Goal: Information Seeking & Learning: Learn about a topic

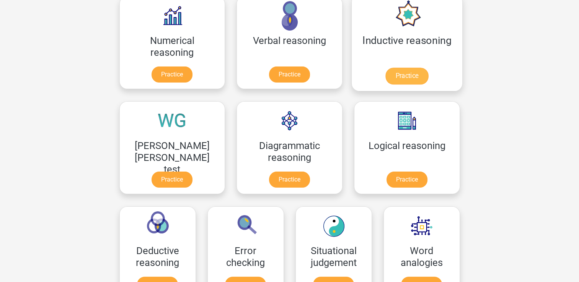
scroll to position [115, 0]
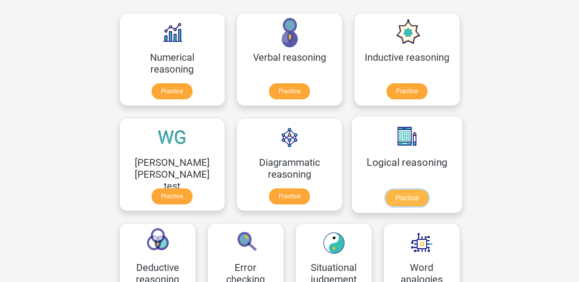
click at [385, 190] on link "Practice" at bounding box center [406, 198] width 43 height 17
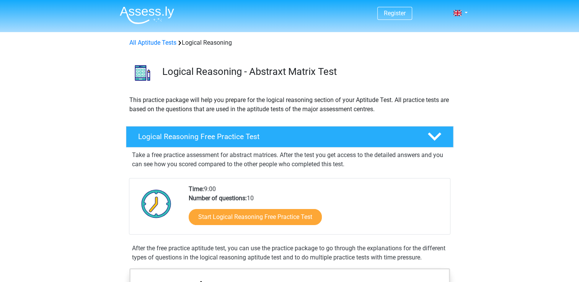
scroll to position [38, 0]
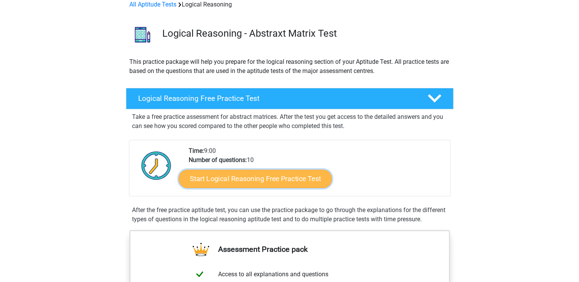
click at [264, 176] on link "Start Logical Reasoning Free Practice Test" at bounding box center [255, 179] width 153 height 18
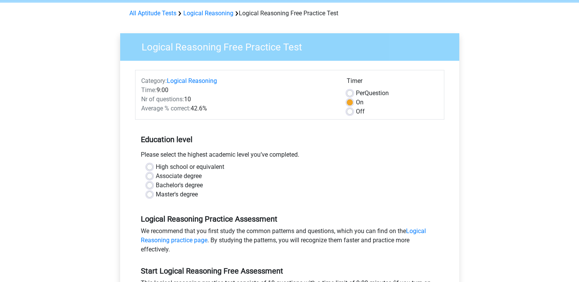
scroll to position [38, 0]
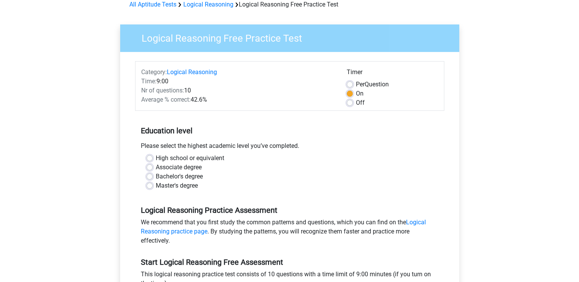
click at [156, 158] on label "High school or equivalent" at bounding box center [190, 158] width 69 height 9
click at [150, 158] on input "High school or equivalent" at bounding box center [150, 158] width 6 height 8
radio input "true"
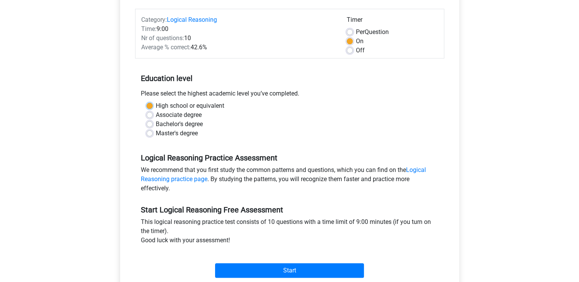
scroll to position [115, 0]
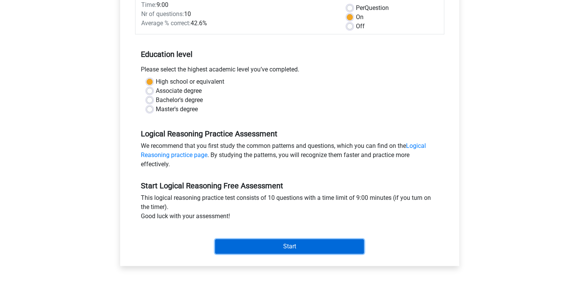
click at [288, 243] on input "Start" at bounding box center [289, 247] width 149 height 15
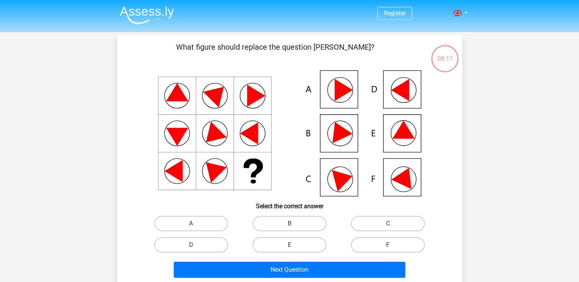
click at [371, 249] on label "F" at bounding box center [388, 245] width 74 height 15
click at [388, 249] on input "F" at bounding box center [390, 247] width 5 height 5
radio input "true"
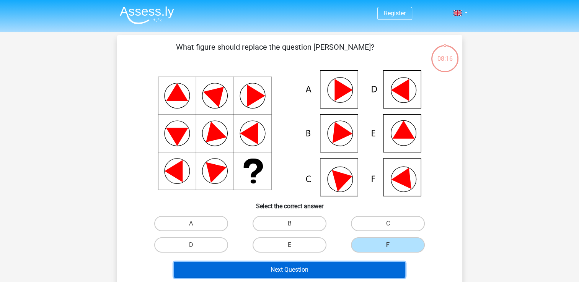
click at [347, 263] on button "Next Question" at bounding box center [290, 270] width 232 height 16
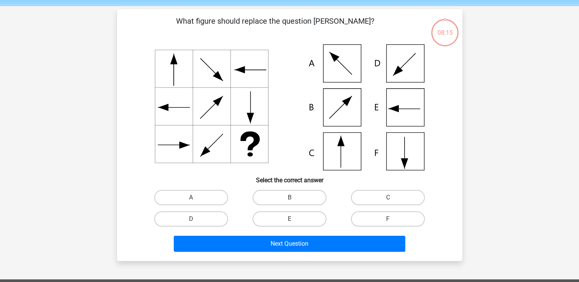
scroll to position [35, 0]
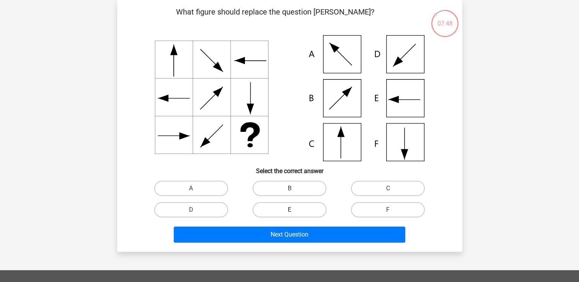
click at [288, 212] on label "E" at bounding box center [290, 209] width 74 height 15
click at [289, 212] on input "E" at bounding box center [291, 212] width 5 height 5
radio input "true"
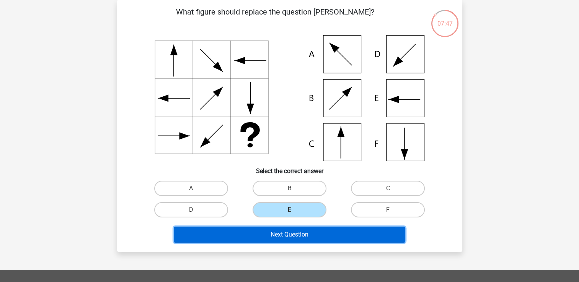
click at [299, 237] on button "Next Question" at bounding box center [290, 235] width 232 height 16
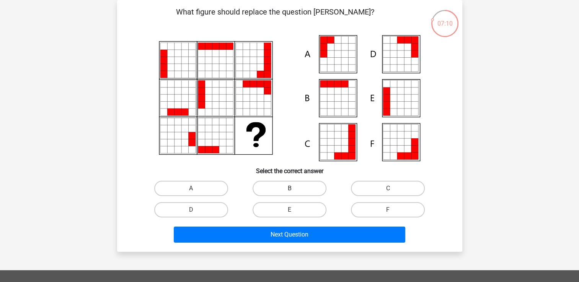
click at [289, 184] on label "B" at bounding box center [290, 188] width 74 height 15
click at [289, 189] on input "B" at bounding box center [291, 191] width 5 height 5
radio input "true"
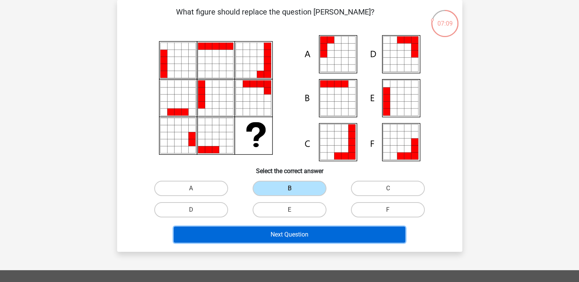
click at [289, 230] on button "Next Question" at bounding box center [290, 235] width 232 height 16
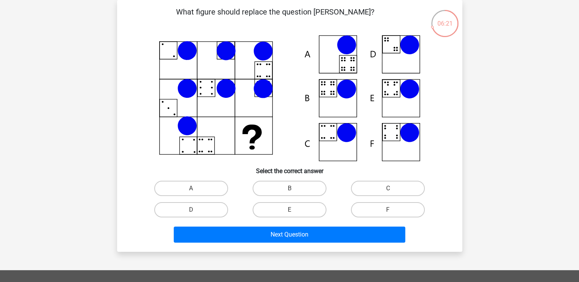
click at [192, 211] on input "D" at bounding box center [193, 212] width 5 height 5
radio input "true"
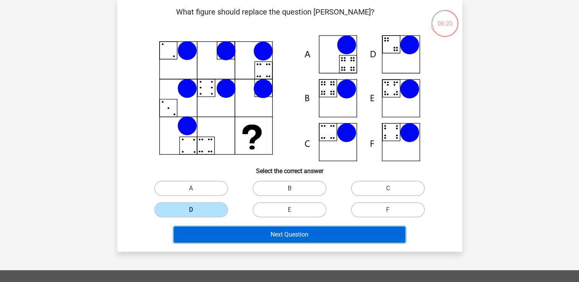
click at [282, 231] on button "Next Question" at bounding box center [290, 235] width 232 height 16
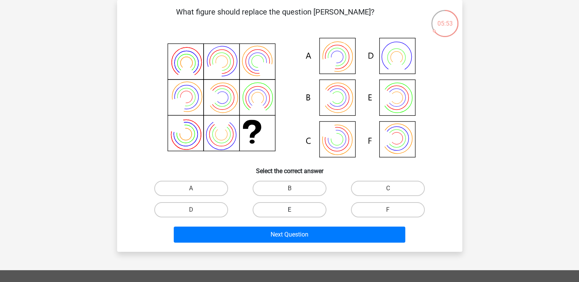
click at [277, 204] on label "E" at bounding box center [290, 209] width 74 height 15
click at [289, 210] on input "E" at bounding box center [291, 212] width 5 height 5
radio input "true"
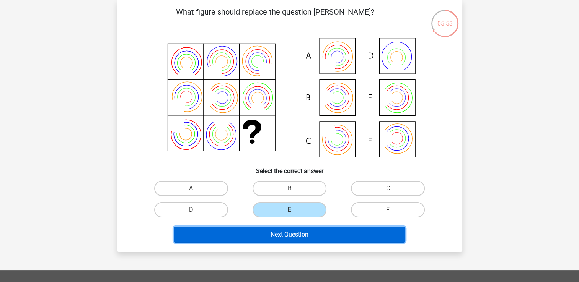
click at [277, 230] on button "Next Question" at bounding box center [290, 235] width 232 height 16
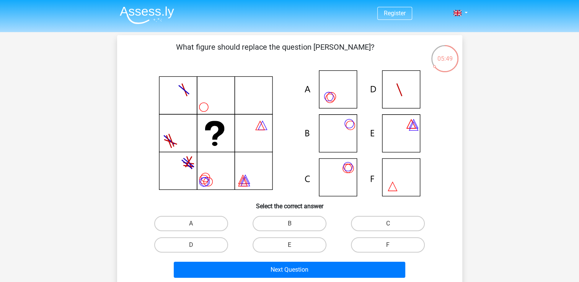
scroll to position [38, 0]
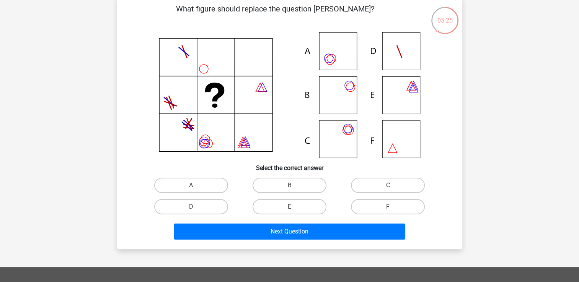
click at [375, 188] on label "C" at bounding box center [388, 185] width 74 height 15
click at [388, 188] on input "C" at bounding box center [390, 188] width 5 height 5
radio input "true"
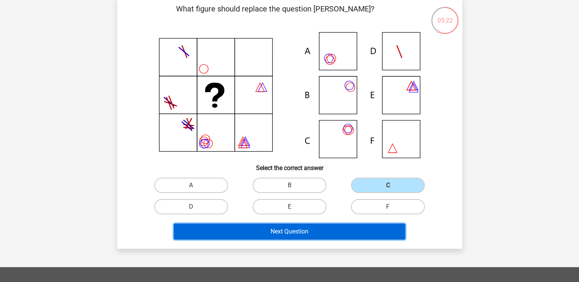
click at [331, 228] on button "Next Question" at bounding box center [290, 232] width 232 height 16
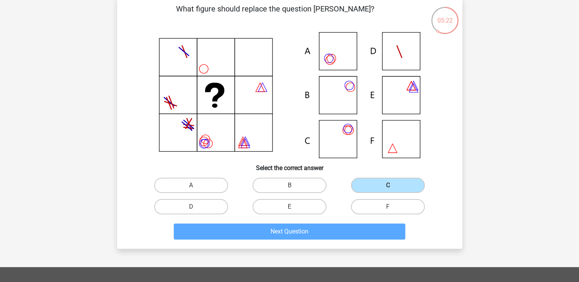
scroll to position [35, 0]
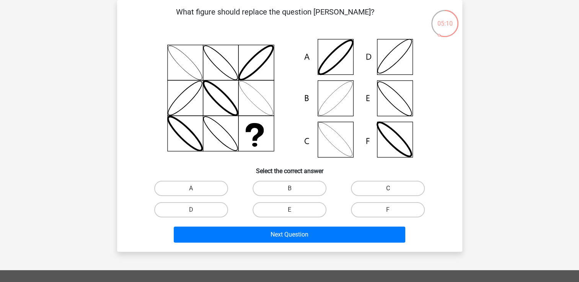
click at [383, 189] on label "C" at bounding box center [388, 188] width 74 height 15
click at [388, 189] on input "C" at bounding box center [390, 191] width 5 height 5
radio input "true"
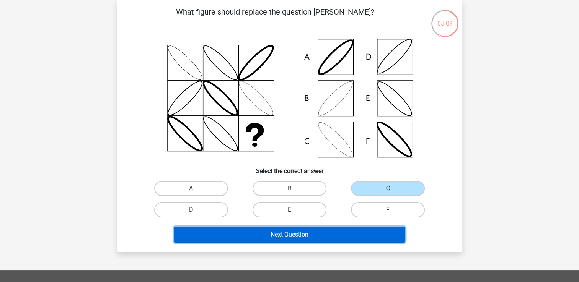
click at [348, 233] on button "Next Question" at bounding box center [290, 235] width 232 height 16
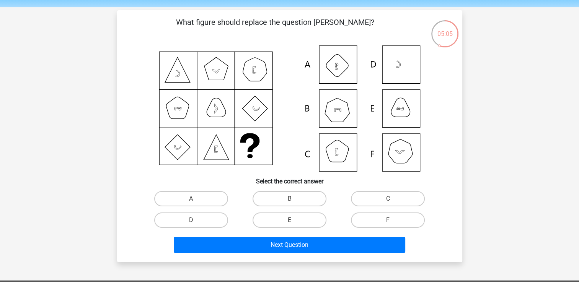
scroll to position [38, 0]
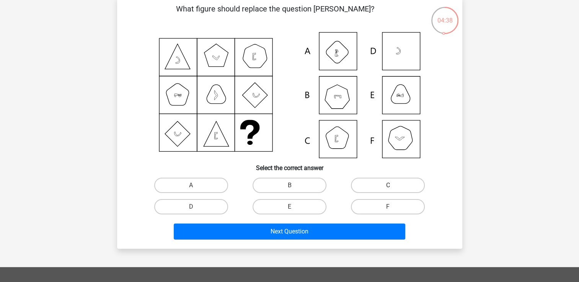
click at [358, 183] on label "C" at bounding box center [388, 185] width 74 height 15
click at [388, 186] on input "C" at bounding box center [390, 188] width 5 height 5
radio input "true"
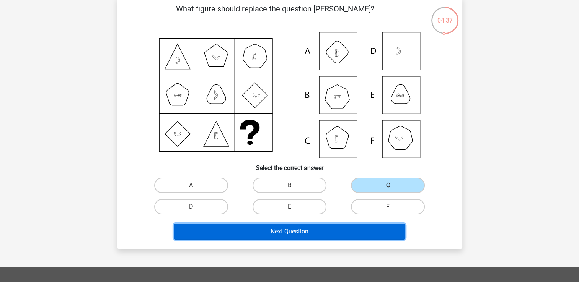
click at [337, 227] on button "Next Question" at bounding box center [290, 232] width 232 height 16
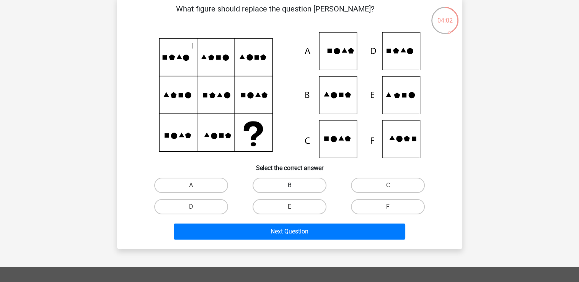
click at [298, 191] on label "B" at bounding box center [290, 185] width 74 height 15
click at [294, 191] on input "B" at bounding box center [291, 188] width 5 height 5
radio input "true"
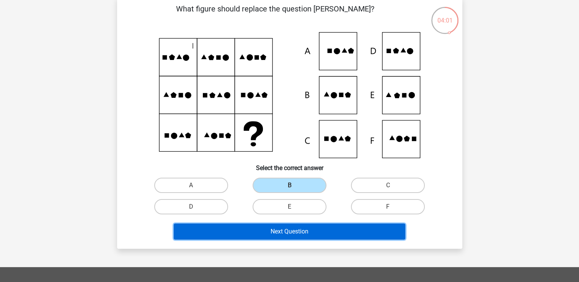
click at [307, 232] on button "Next Question" at bounding box center [290, 232] width 232 height 16
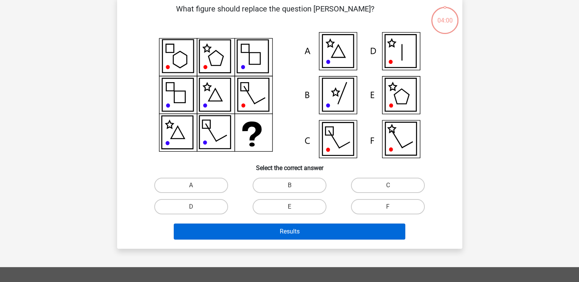
scroll to position [35, 0]
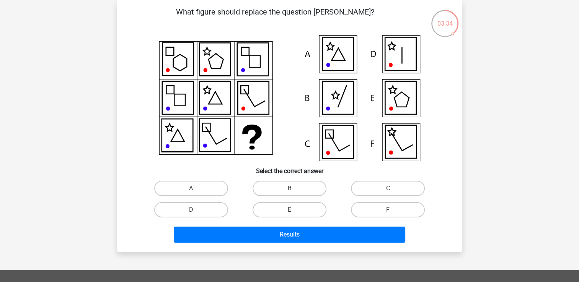
click at [398, 183] on div "C" at bounding box center [388, 188] width 98 height 21
click at [398, 190] on label "C" at bounding box center [388, 188] width 74 height 15
click at [393, 190] on input "C" at bounding box center [390, 191] width 5 height 5
radio input "true"
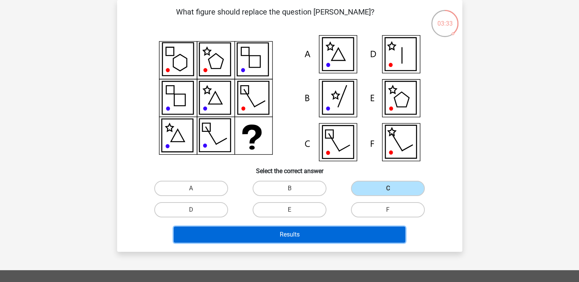
click at [347, 229] on button "Results" at bounding box center [290, 235] width 232 height 16
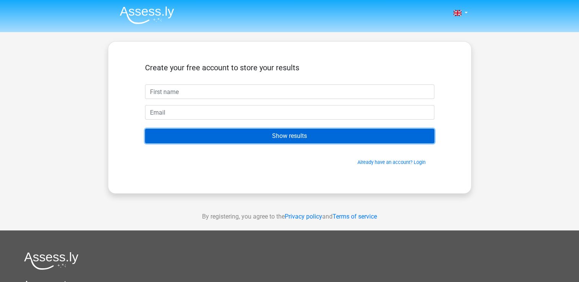
click at [278, 133] on input "Show results" at bounding box center [289, 136] width 289 height 15
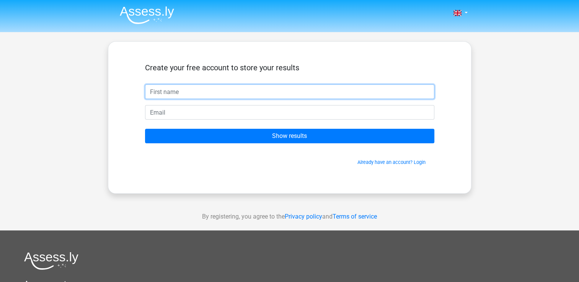
click at [224, 95] on input "text" at bounding box center [289, 92] width 289 height 15
type input "luke"
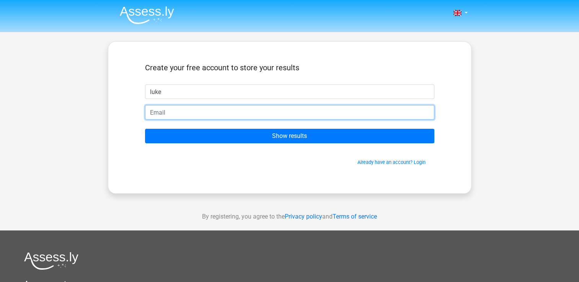
click at [213, 113] on input "email" at bounding box center [289, 112] width 289 height 15
type input "[EMAIL_ADDRESS][DOMAIN_NAME]"
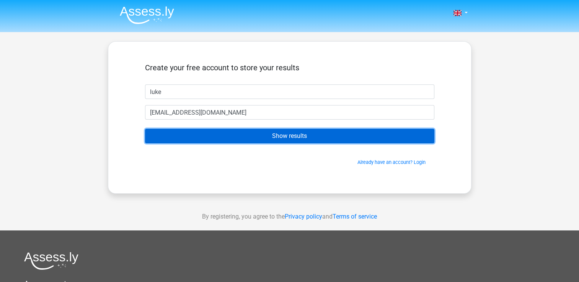
click at [228, 138] on input "Show results" at bounding box center [289, 136] width 289 height 15
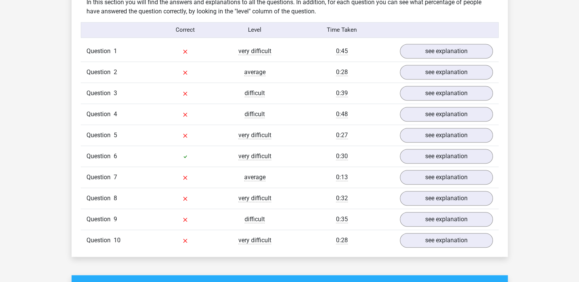
scroll to position [612, 0]
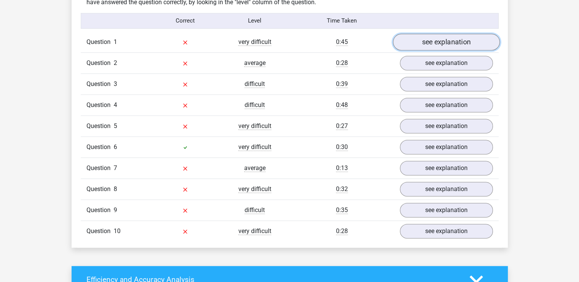
click at [436, 43] on link "see explanation" at bounding box center [446, 42] width 107 height 17
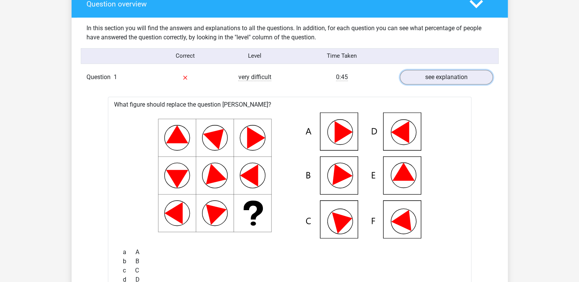
scroll to position [574, 0]
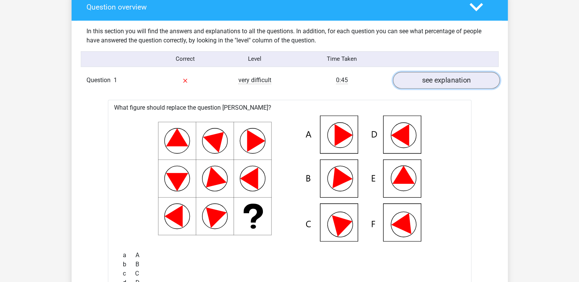
click at [478, 83] on link "see explanation" at bounding box center [446, 80] width 107 height 17
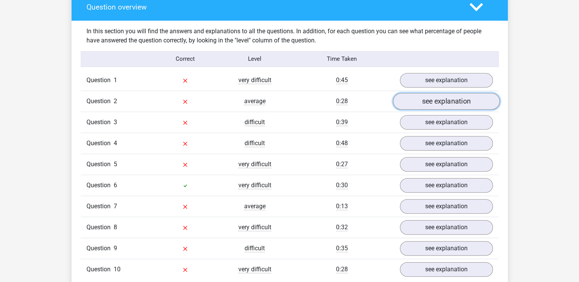
click at [466, 97] on link "see explanation" at bounding box center [446, 101] width 107 height 17
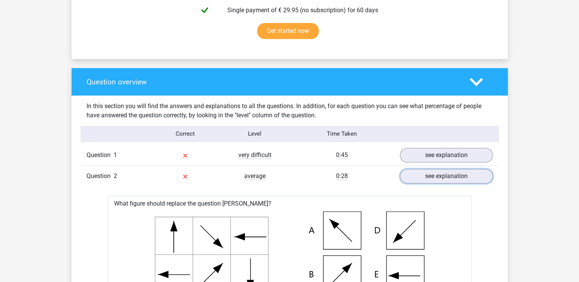
scroll to position [498, 0]
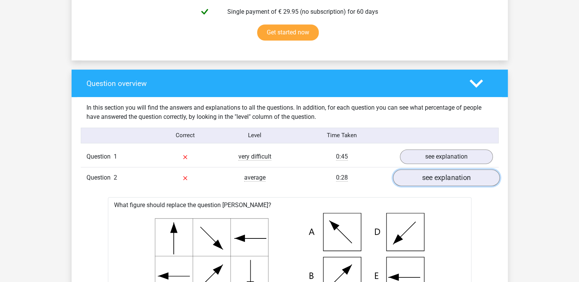
click at [450, 179] on link "see explanation" at bounding box center [446, 178] width 107 height 17
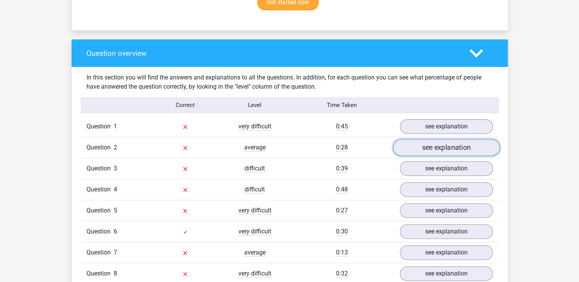
scroll to position [574, 0]
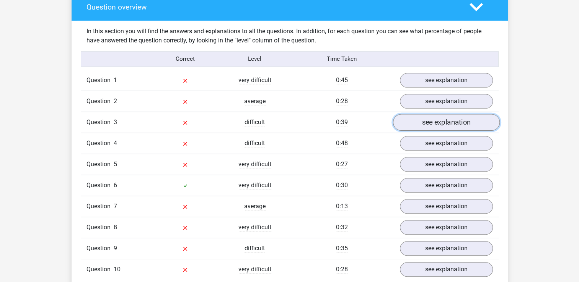
click at [448, 125] on link "see explanation" at bounding box center [446, 122] width 107 height 17
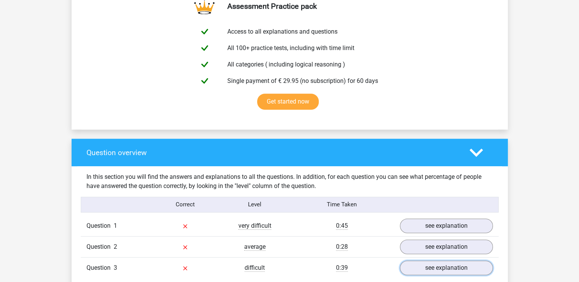
scroll to position [421, 0]
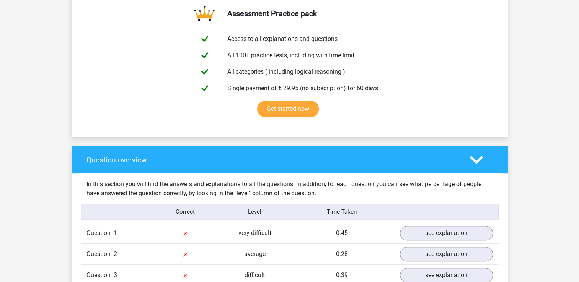
click at [473, 155] on icon at bounding box center [476, 159] width 13 height 13
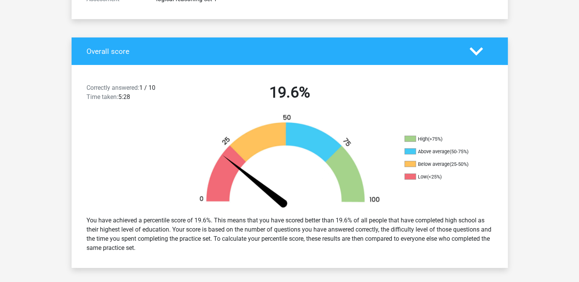
scroll to position [0, 0]
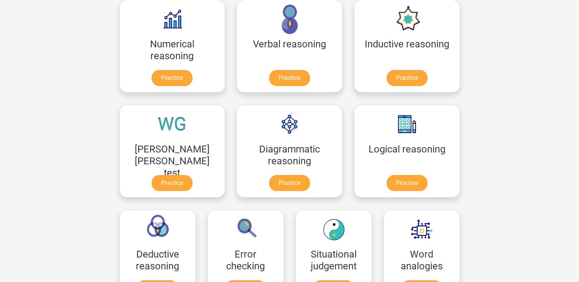
scroll to position [115, 0]
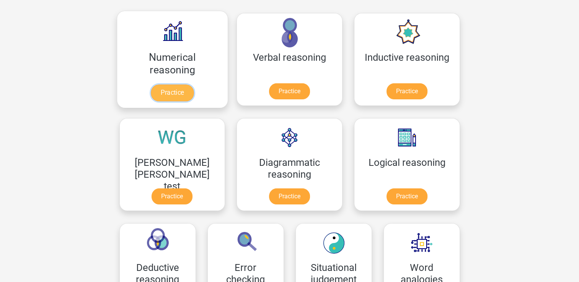
click at [162, 90] on link "Practice" at bounding box center [172, 93] width 43 height 17
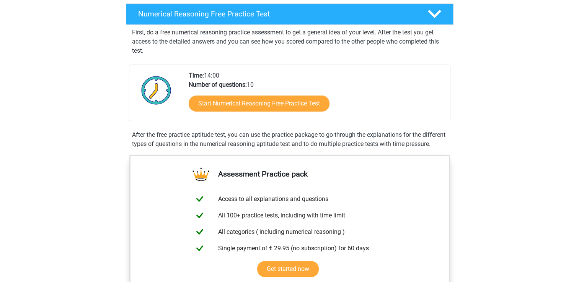
scroll to position [153, 0]
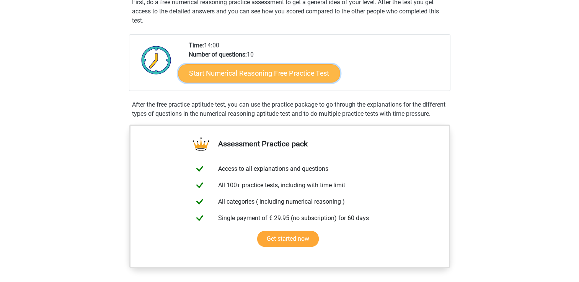
click at [255, 73] on link "Start Numerical Reasoning Free Practice Test" at bounding box center [259, 73] width 162 height 18
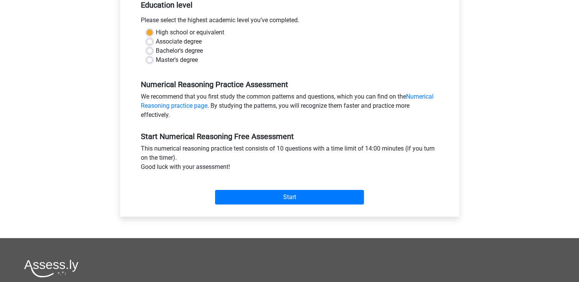
scroll to position [191, 0]
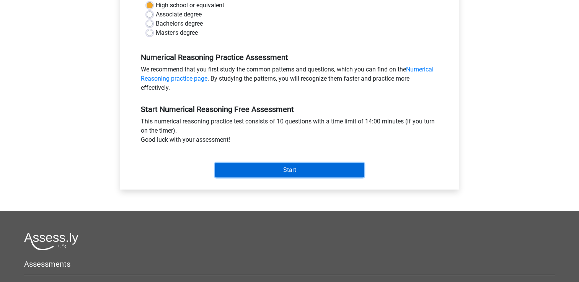
click at [285, 170] on input "Start" at bounding box center [289, 170] width 149 height 15
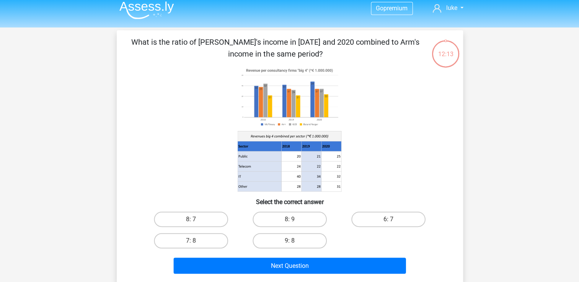
scroll to position [5, 0]
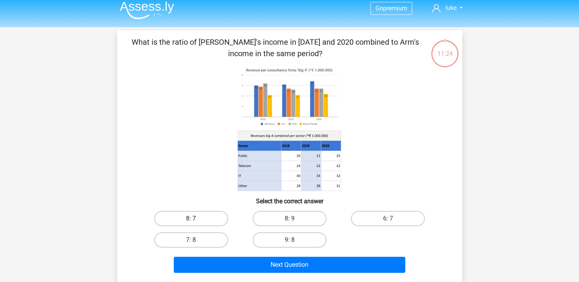
click at [200, 217] on label "8: 7" at bounding box center [191, 218] width 74 height 15
click at [196, 219] on input "8: 7" at bounding box center [193, 221] width 5 height 5
radio input "true"
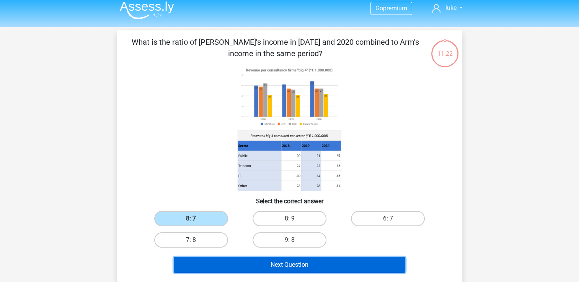
click at [282, 268] on button "Next Question" at bounding box center [290, 265] width 232 height 16
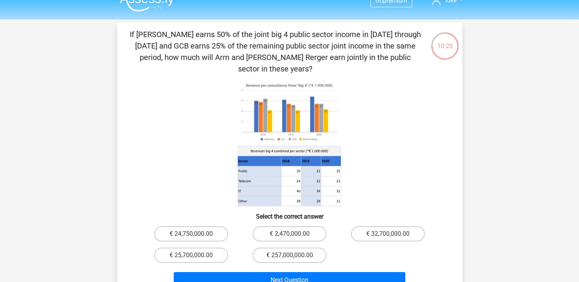
scroll to position [0, 0]
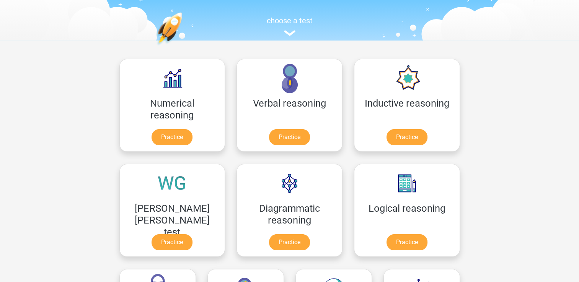
scroll to position [77, 0]
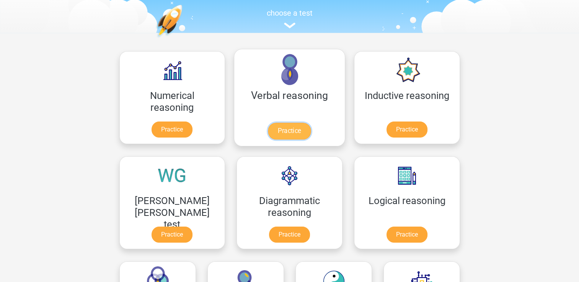
click at [268, 132] on link "Practice" at bounding box center [289, 131] width 43 height 17
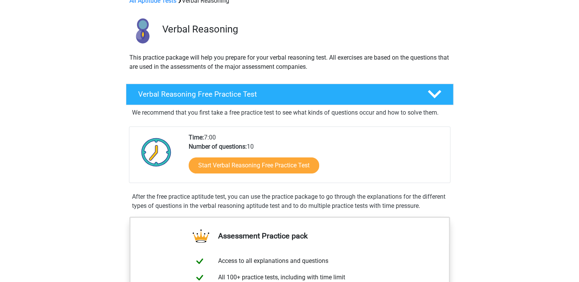
scroll to position [115, 0]
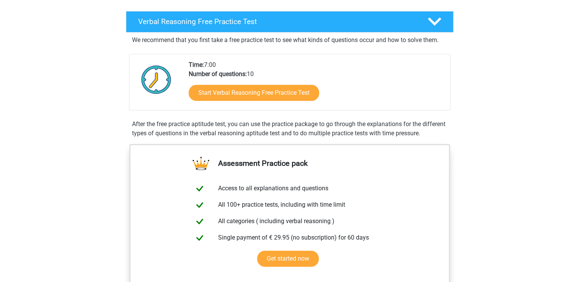
click at [254, 82] on div "Start Verbal Reasoning Free Practice Test" at bounding box center [316, 94] width 255 height 31
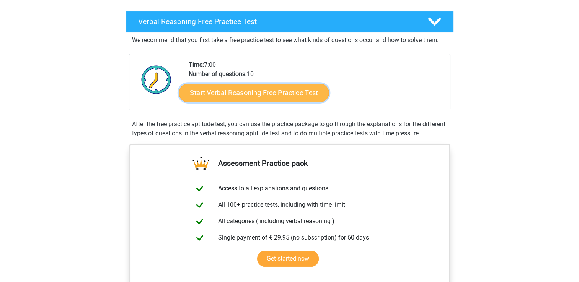
click at [253, 93] on link "Start Verbal Reasoning Free Practice Test" at bounding box center [254, 93] width 150 height 18
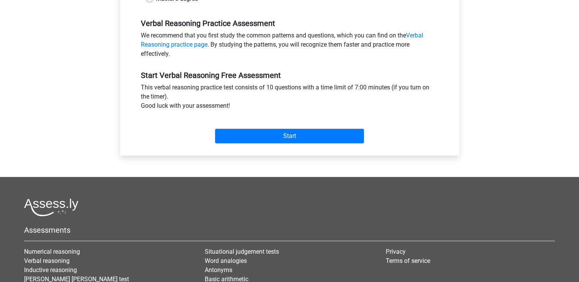
scroll to position [230, 0]
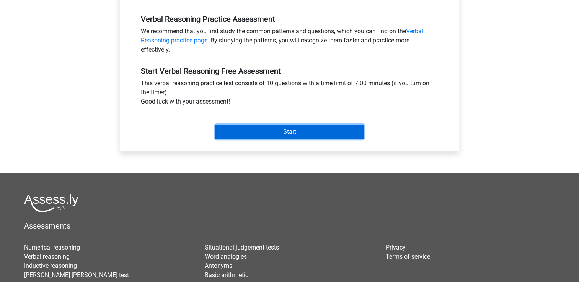
click at [266, 132] on input "Start" at bounding box center [289, 132] width 149 height 15
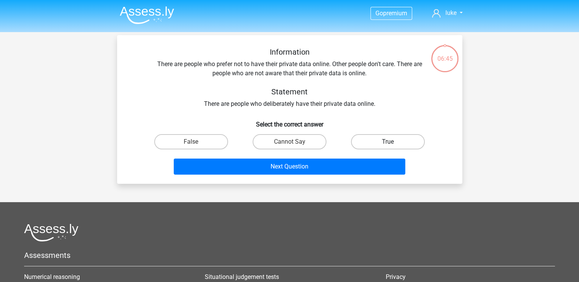
click at [395, 139] on label "True" at bounding box center [388, 141] width 74 height 15
click at [393, 142] on input "True" at bounding box center [390, 144] width 5 height 5
radio input "true"
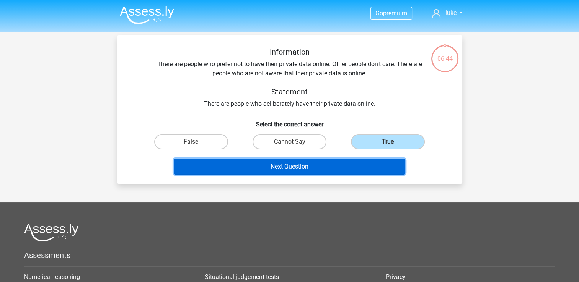
click at [350, 172] on button "Next Question" at bounding box center [290, 167] width 232 height 16
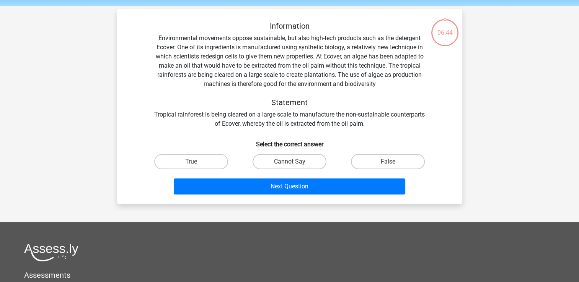
scroll to position [35, 0]
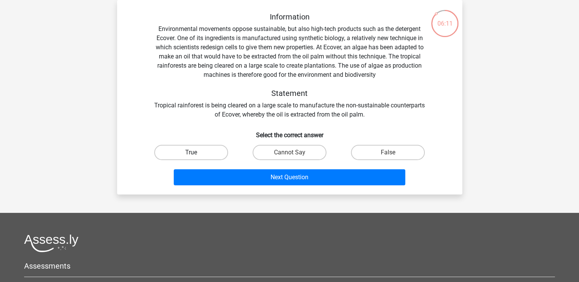
click at [201, 155] on label "True" at bounding box center [191, 152] width 74 height 15
click at [196, 155] on input "True" at bounding box center [193, 155] width 5 height 5
radio input "true"
click at [393, 155] on label "False" at bounding box center [388, 152] width 74 height 15
click at [393, 155] on input "False" at bounding box center [390, 155] width 5 height 5
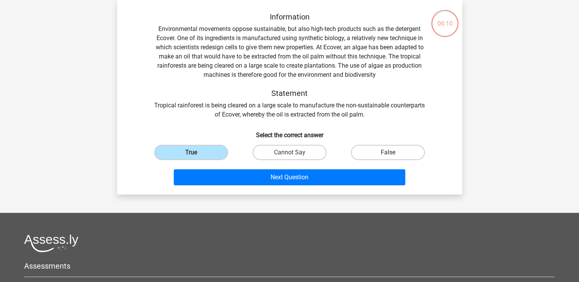
radio input "true"
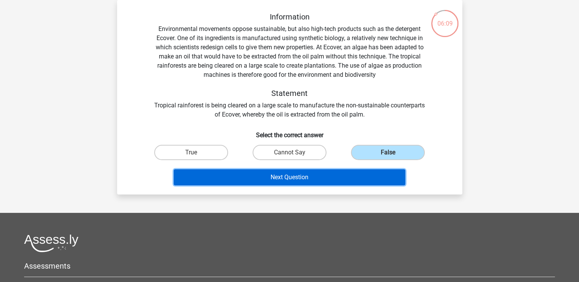
click at [339, 174] on button "Next Question" at bounding box center [290, 178] width 232 height 16
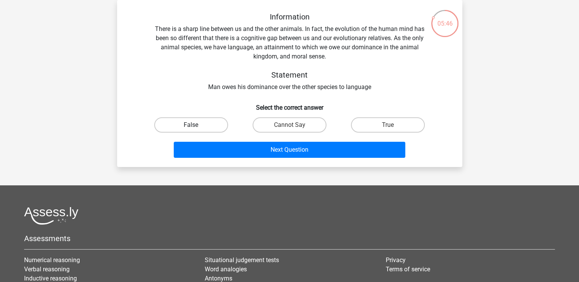
click at [201, 122] on label "False" at bounding box center [191, 124] width 74 height 15
click at [196, 125] on input "False" at bounding box center [193, 127] width 5 height 5
radio input "true"
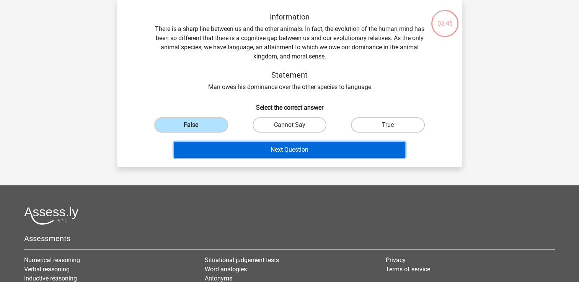
click at [294, 147] on button "Next Question" at bounding box center [290, 150] width 232 height 16
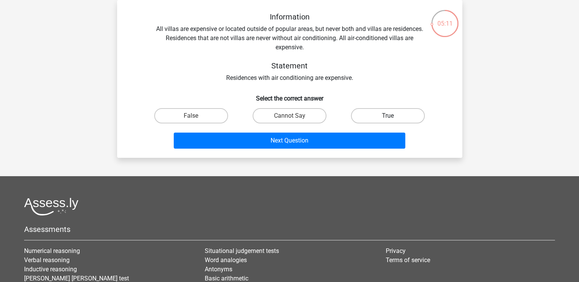
click at [395, 113] on label "True" at bounding box center [388, 115] width 74 height 15
click at [393, 116] on input "True" at bounding box center [390, 118] width 5 height 5
radio input "true"
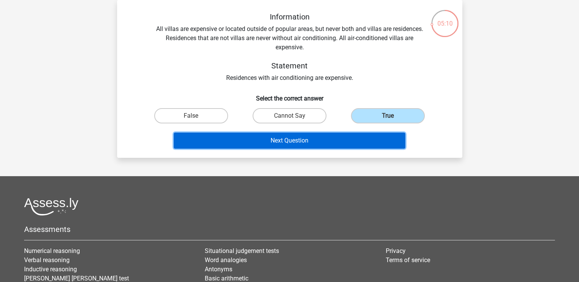
click at [325, 139] on button "Next Question" at bounding box center [290, 141] width 232 height 16
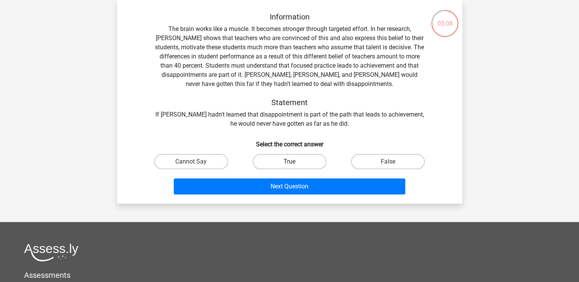
click at [293, 159] on label "True" at bounding box center [290, 161] width 74 height 15
click at [293, 162] on input "True" at bounding box center [291, 164] width 5 height 5
radio input "true"
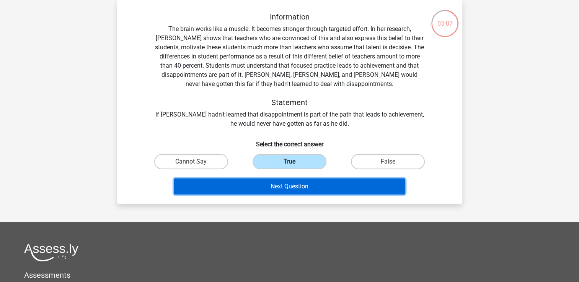
click at [300, 179] on button "Next Question" at bounding box center [290, 187] width 232 height 16
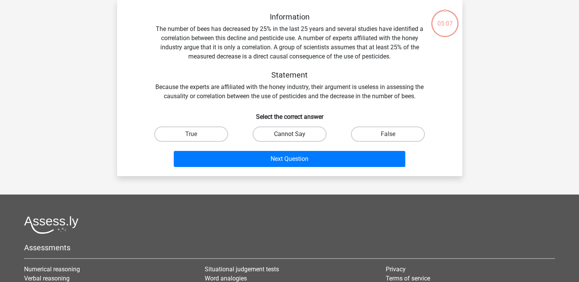
click at [299, 132] on label "Cannot Say" at bounding box center [290, 134] width 74 height 15
click at [294, 134] on input "Cannot Say" at bounding box center [291, 136] width 5 height 5
radio input "true"
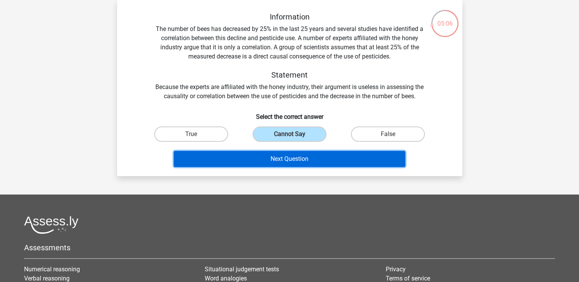
click at [306, 154] on button "Next Question" at bounding box center [290, 159] width 232 height 16
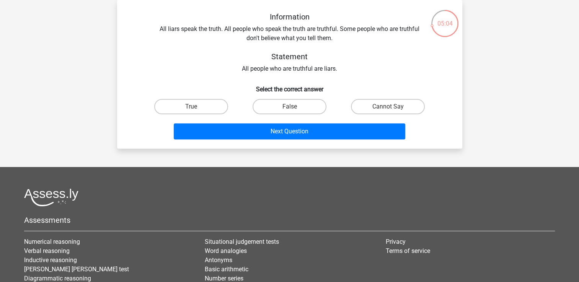
click at [291, 109] on input "False" at bounding box center [291, 109] width 5 height 5
radio input "true"
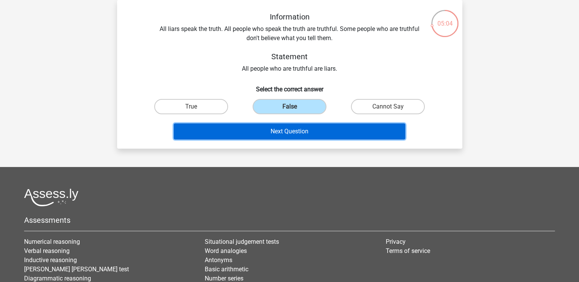
click at [294, 132] on button "Next Question" at bounding box center [290, 132] width 232 height 16
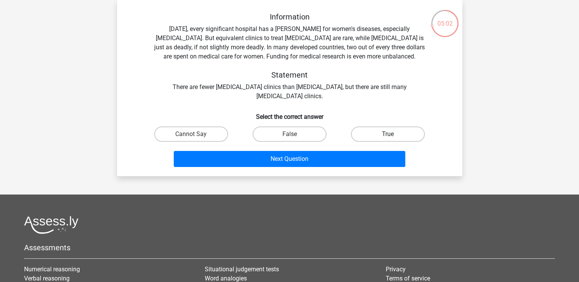
click at [372, 138] on label "True" at bounding box center [388, 134] width 74 height 15
click at [388, 138] on input "True" at bounding box center [390, 136] width 5 height 5
radio input "true"
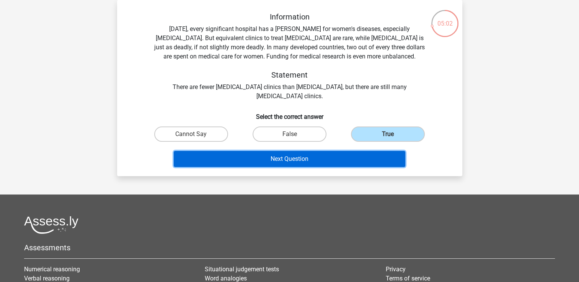
drag, startPoint x: 348, startPoint y: 163, endPoint x: 346, endPoint y: 156, distance: 8.0
click at [347, 163] on button "Next Question" at bounding box center [290, 159] width 232 height 16
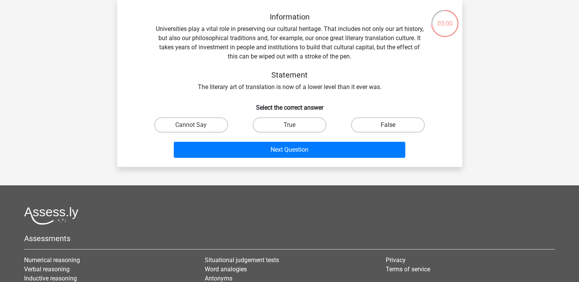
click at [373, 126] on label "False" at bounding box center [388, 124] width 74 height 15
click at [388, 126] on input "False" at bounding box center [390, 127] width 5 height 5
radio input "true"
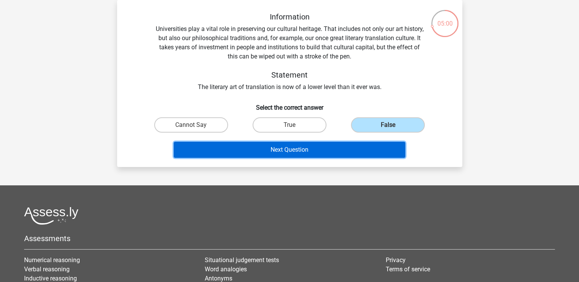
click at [354, 147] on button "Next Question" at bounding box center [290, 150] width 232 height 16
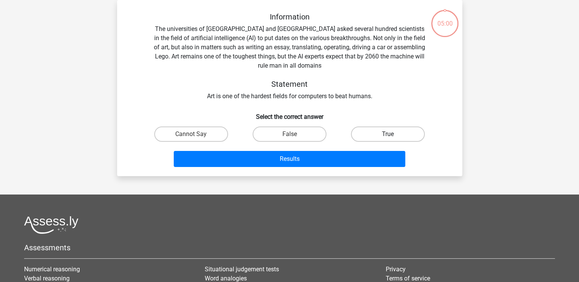
drag, startPoint x: 368, startPoint y: 131, endPoint x: 364, endPoint y: 137, distance: 7.2
click at [369, 132] on label "True" at bounding box center [388, 134] width 74 height 15
click at [388, 134] on input "True" at bounding box center [390, 136] width 5 height 5
radio input "true"
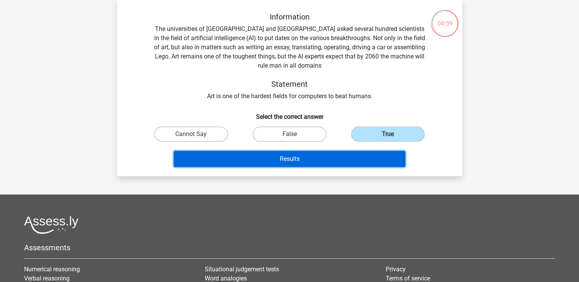
click at [331, 162] on button "Results" at bounding box center [290, 159] width 232 height 16
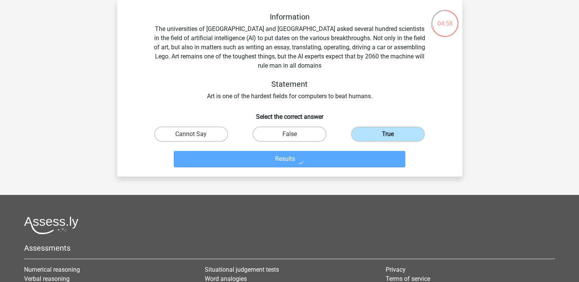
click at [367, 127] on label "True" at bounding box center [388, 134] width 74 height 15
click at [388, 134] on input "True" at bounding box center [390, 136] width 5 height 5
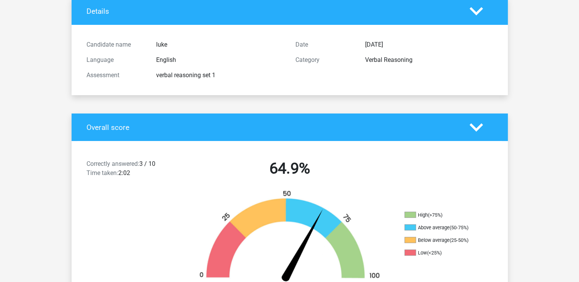
scroll to position [153, 0]
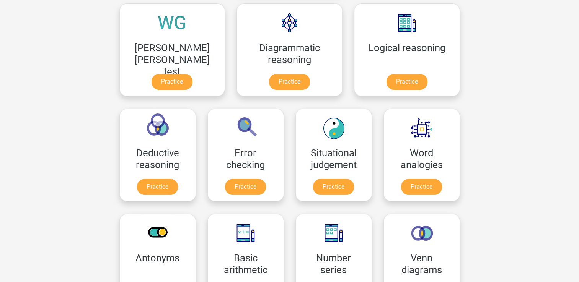
scroll to position [306, 0]
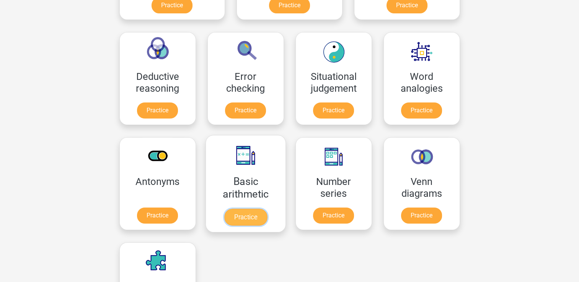
click at [267, 209] on link "Practice" at bounding box center [245, 217] width 43 height 17
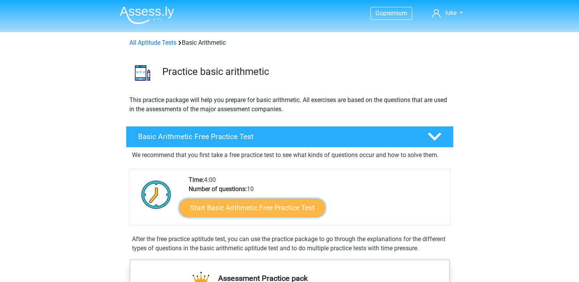
click at [274, 206] on link "Start Basic Arithmetic Free Practice Test" at bounding box center [252, 208] width 146 height 18
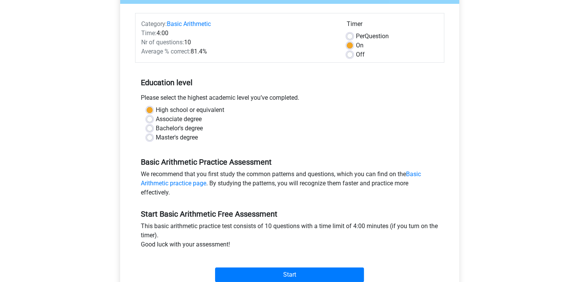
scroll to position [191, 0]
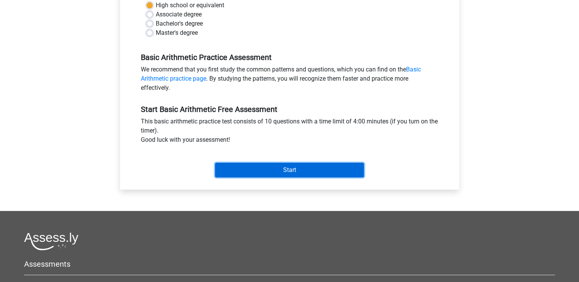
click at [291, 168] on input "Start" at bounding box center [289, 170] width 149 height 15
click at [312, 170] on input "Start" at bounding box center [289, 170] width 149 height 15
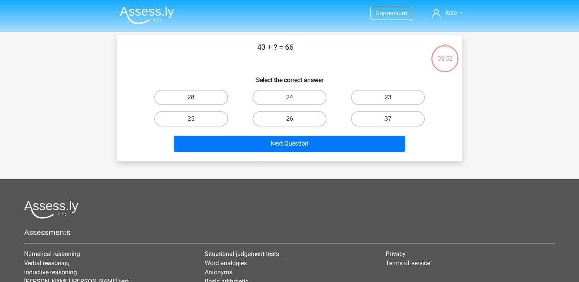
click at [383, 95] on label "23" at bounding box center [388, 97] width 74 height 15
click at [388, 98] on input "23" at bounding box center [390, 100] width 5 height 5
radio input "true"
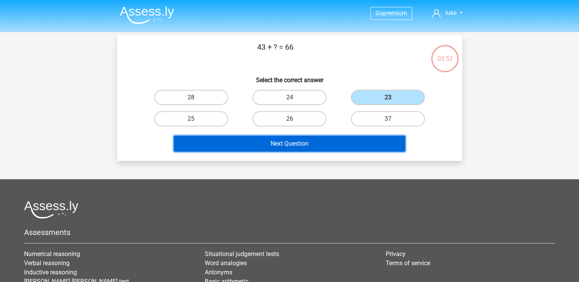
click at [320, 145] on button "Next Question" at bounding box center [290, 144] width 232 height 16
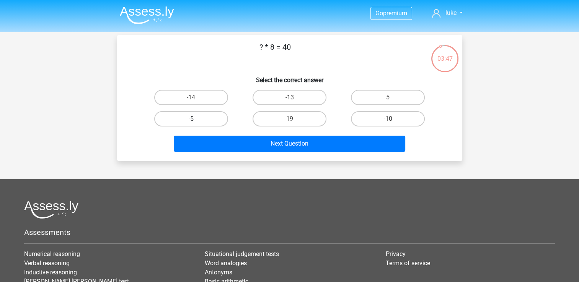
click at [206, 116] on label "-5" at bounding box center [191, 118] width 74 height 15
click at [196, 119] on input "-5" at bounding box center [193, 121] width 5 height 5
radio input "true"
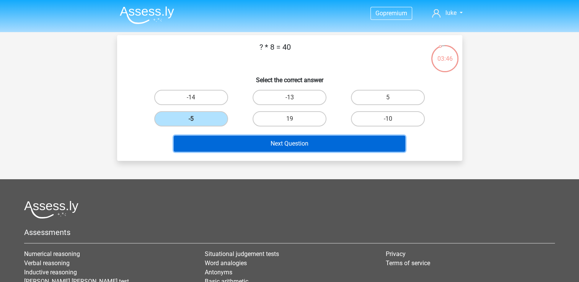
click at [288, 140] on button "Next Question" at bounding box center [290, 144] width 232 height 16
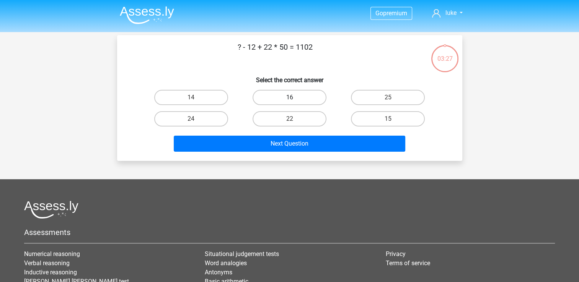
click at [297, 97] on label "16" at bounding box center [290, 97] width 74 height 15
click at [294, 98] on input "16" at bounding box center [291, 100] width 5 height 5
radio input "true"
click at [211, 101] on label "14" at bounding box center [191, 97] width 74 height 15
click at [196, 101] on input "14" at bounding box center [193, 100] width 5 height 5
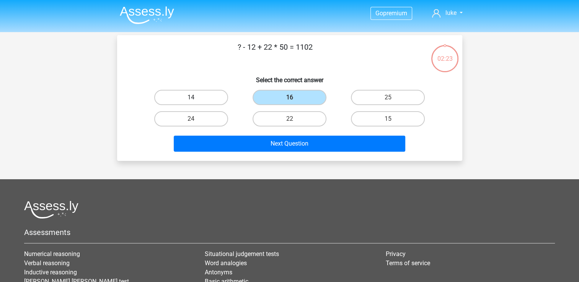
radio input "true"
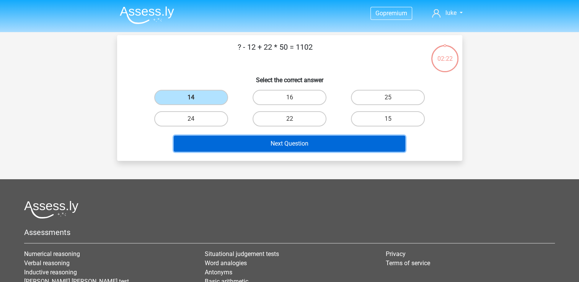
drag, startPoint x: 297, startPoint y: 135, endPoint x: 291, endPoint y: 142, distance: 8.4
click at [295, 139] on button "Next Question" at bounding box center [290, 144] width 232 height 16
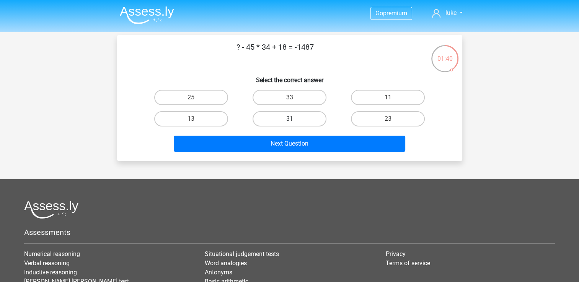
click at [295, 117] on label "31" at bounding box center [290, 118] width 74 height 15
click at [294, 119] on input "31" at bounding box center [291, 121] width 5 height 5
radio input "true"
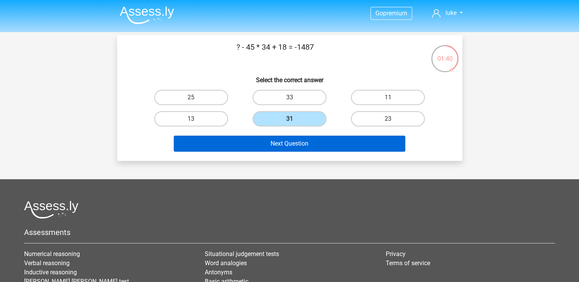
drag, startPoint x: 297, startPoint y: 152, endPoint x: 296, endPoint y: 144, distance: 8.8
click at [297, 151] on div "Next Question" at bounding box center [289, 145] width 295 height 19
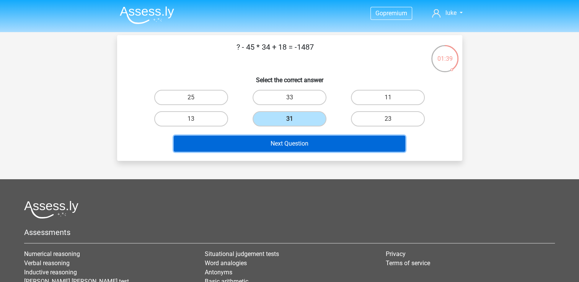
click at [296, 138] on button "Next Question" at bounding box center [290, 144] width 232 height 16
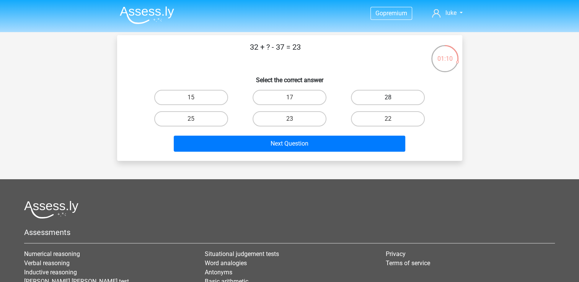
click at [358, 95] on label "28" at bounding box center [388, 97] width 74 height 15
click at [388, 98] on input "28" at bounding box center [390, 100] width 5 height 5
radio input "true"
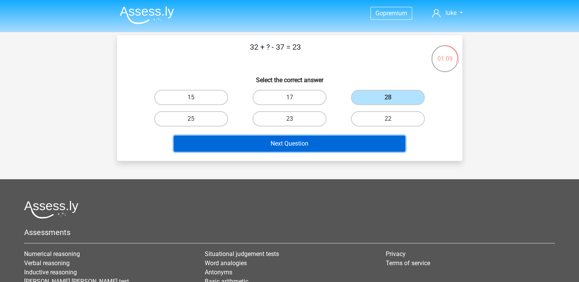
click at [320, 137] on button "Next Question" at bounding box center [290, 144] width 232 height 16
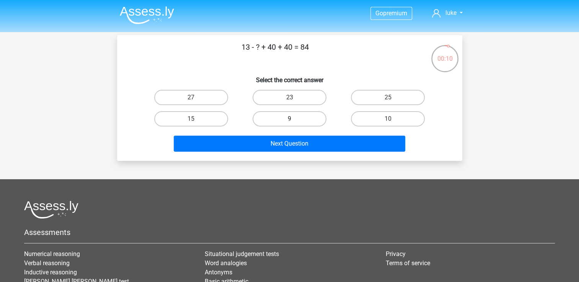
click at [278, 121] on label "9" at bounding box center [290, 118] width 74 height 15
click at [289, 121] on input "9" at bounding box center [291, 121] width 5 height 5
radio input "true"
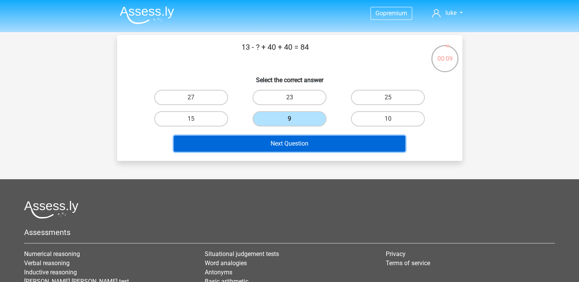
click at [284, 146] on button "Next Question" at bounding box center [290, 144] width 232 height 16
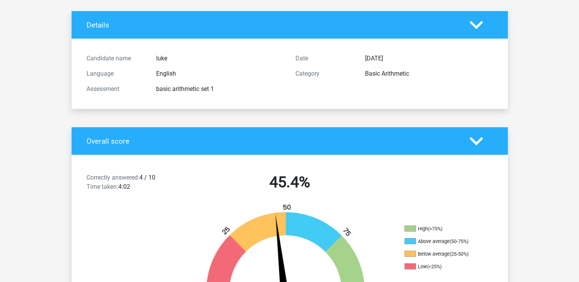
scroll to position [38, 0]
